Goal: Task Accomplishment & Management: Use online tool/utility

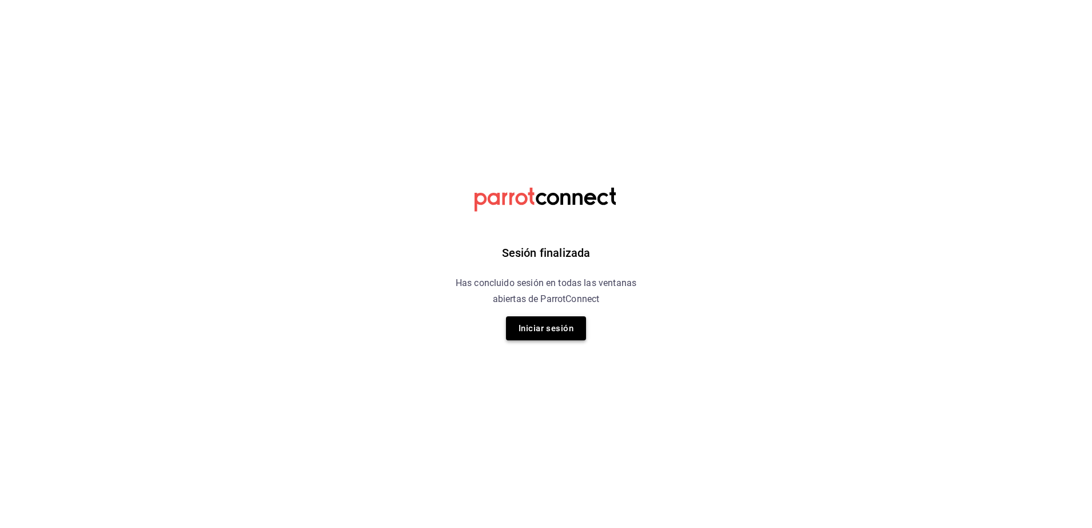
click at [544, 325] on button "Iniciar sesión" at bounding box center [546, 328] width 80 height 24
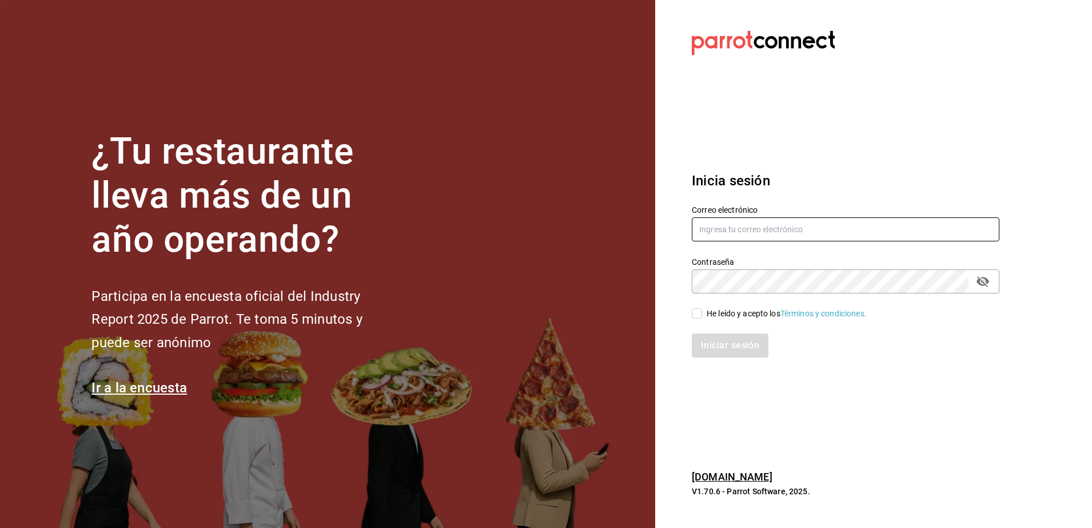
type input "[EMAIL_ADDRESS][DOMAIN_NAME]"
click at [696, 320] on div "Iniciar sesión" at bounding box center [838, 339] width 321 height 38
click at [697, 309] on input "He leído y acepto los Términos y condiciones." at bounding box center [697, 313] width 10 height 10
checkbox input "true"
click at [708, 341] on button "Iniciar sesión" at bounding box center [731, 345] width 78 height 24
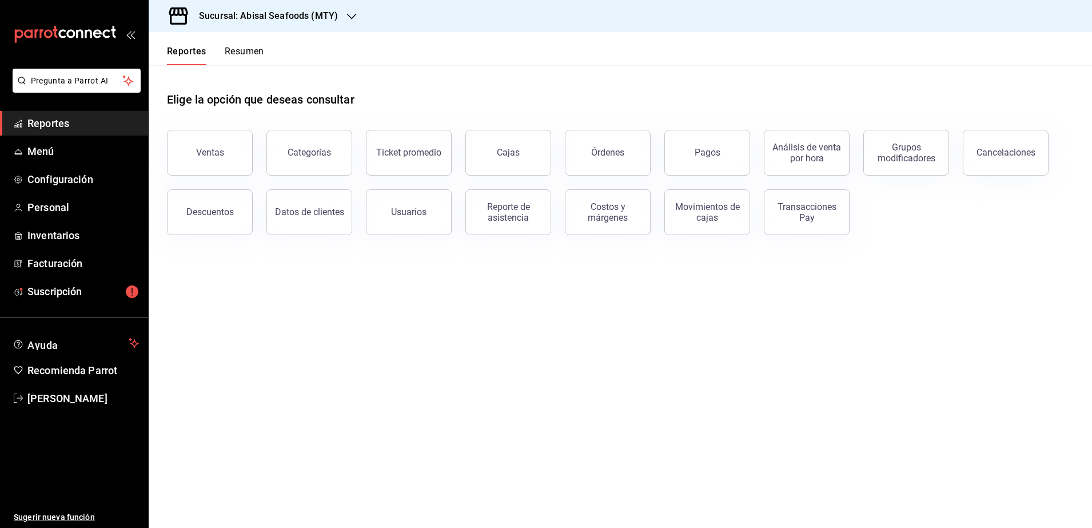
click at [352, 17] on icon "button" at bounding box center [351, 17] width 9 height 6
click at [169, 73] on span "Deep" at bounding box center [167, 75] width 18 height 12
click at [808, 227] on button "Transacciones Pay" at bounding box center [807, 212] width 86 height 46
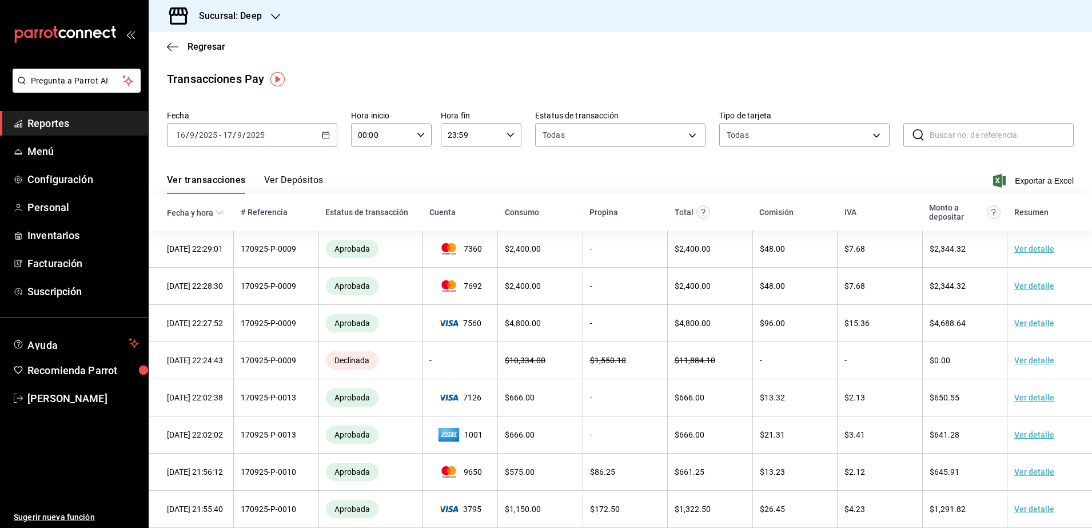
click at [294, 142] on div "2025-09-16 16 / 9 / 2025 - 2025-09-17 17 / 9 / 2025" at bounding box center [252, 135] width 170 height 24
click at [193, 173] on span "Hoy" at bounding box center [221, 170] width 89 height 12
click at [1026, 182] on span "Exportar a Excel" at bounding box center [1034, 181] width 78 height 14
